Goal: Information Seeking & Learning: Learn about a topic

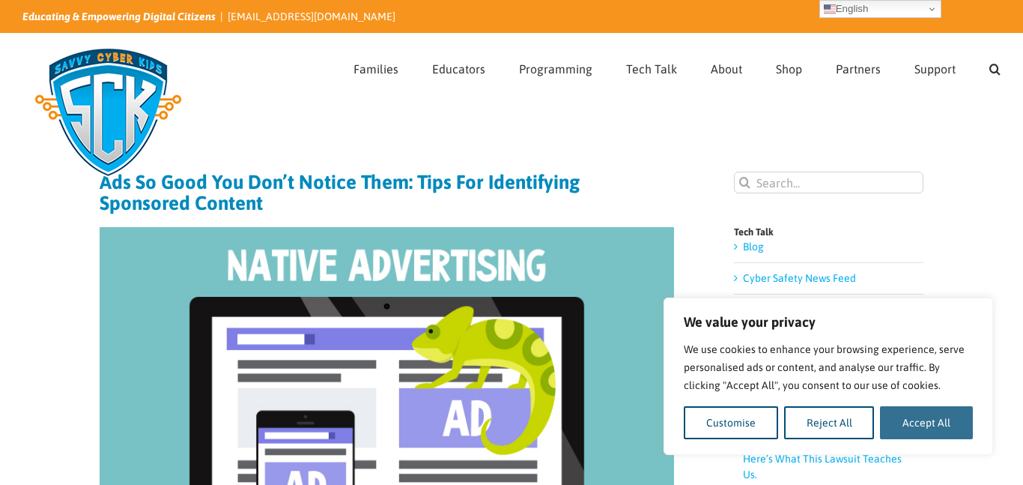
click at [958, 426] on button "Accept All" at bounding box center [926, 422] width 93 height 33
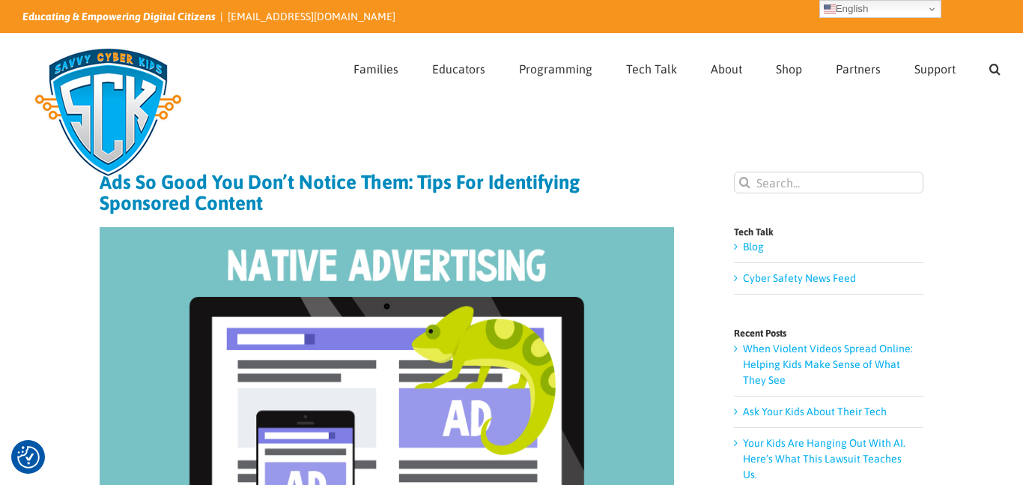
checkbox input "true"
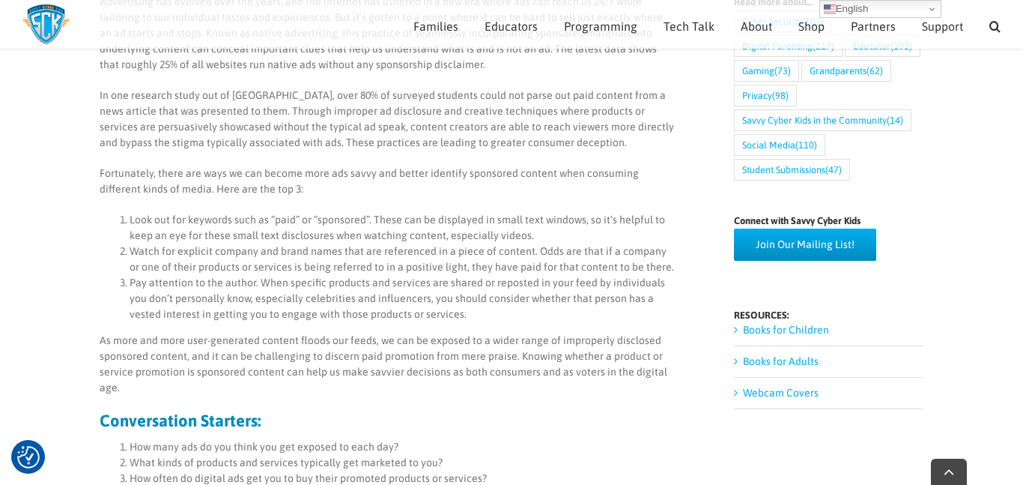
scroll to position [654, 0]
